Goal: Task Accomplishment & Management: Manage account settings

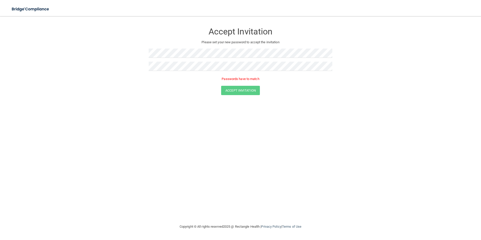
click at [266, 72] on div at bounding box center [241, 68] width 184 height 13
click at [234, 83] on button "Accept Invitation" at bounding box center [240, 82] width 39 height 9
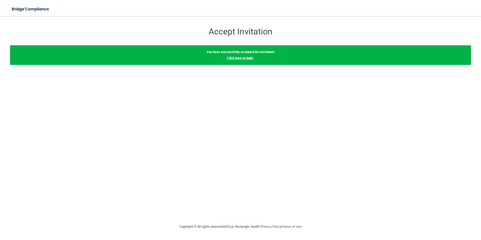
click at [248, 59] on link "Click here to login" at bounding box center [240, 58] width 26 height 4
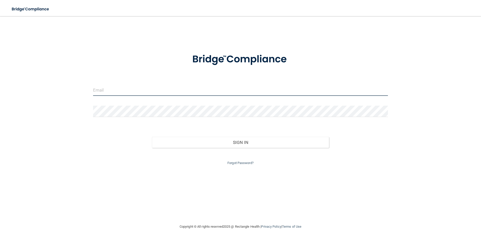
click at [120, 88] on input "email" at bounding box center [240, 90] width 295 height 11
type input "[EMAIL_ADDRESS][DOMAIN_NAME]"
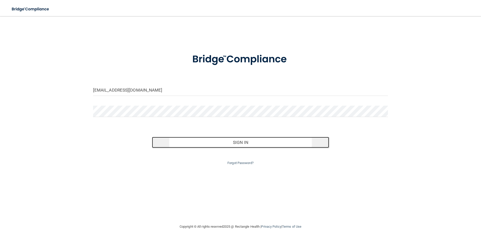
click at [242, 144] on button "Sign In" at bounding box center [240, 142] width 177 height 11
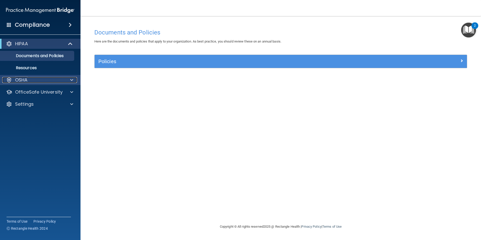
click at [33, 81] on div "OSHA" at bounding box center [33, 80] width 62 height 6
click at [26, 81] on p "OSHA" at bounding box center [21, 80] width 13 height 6
click at [29, 44] on div "HIPAA" at bounding box center [33, 44] width 62 height 6
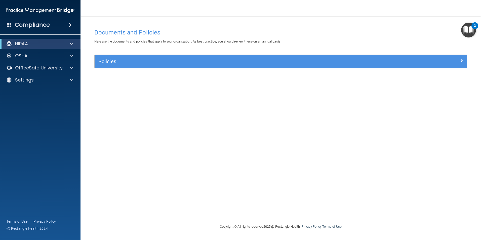
click at [34, 47] on div "HIPAA" at bounding box center [40, 44] width 81 height 10
click at [26, 54] on p "OSHA" at bounding box center [21, 56] width 13 height 6
